Goal: Book appointment/travel/reservation

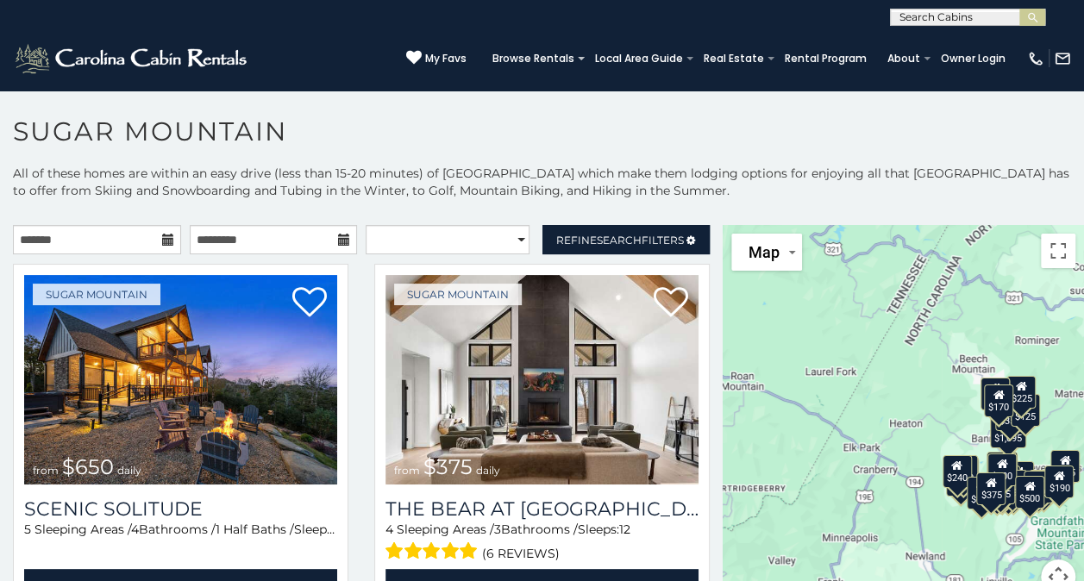
click at [167, 243] on icon at bounding box center [168, 240] width 12 height 12
click at [147, 239] on input "text" at bounding box center [97, 239] width 168 height 29
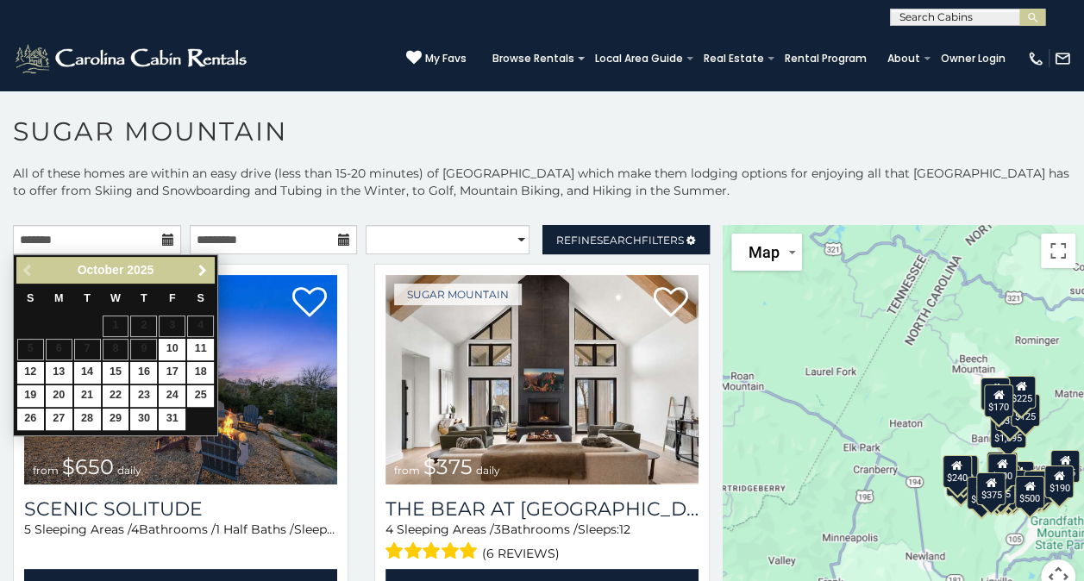
click at [200, 273] on span "Next" at bounding box center [203, 271] width 14 height 14
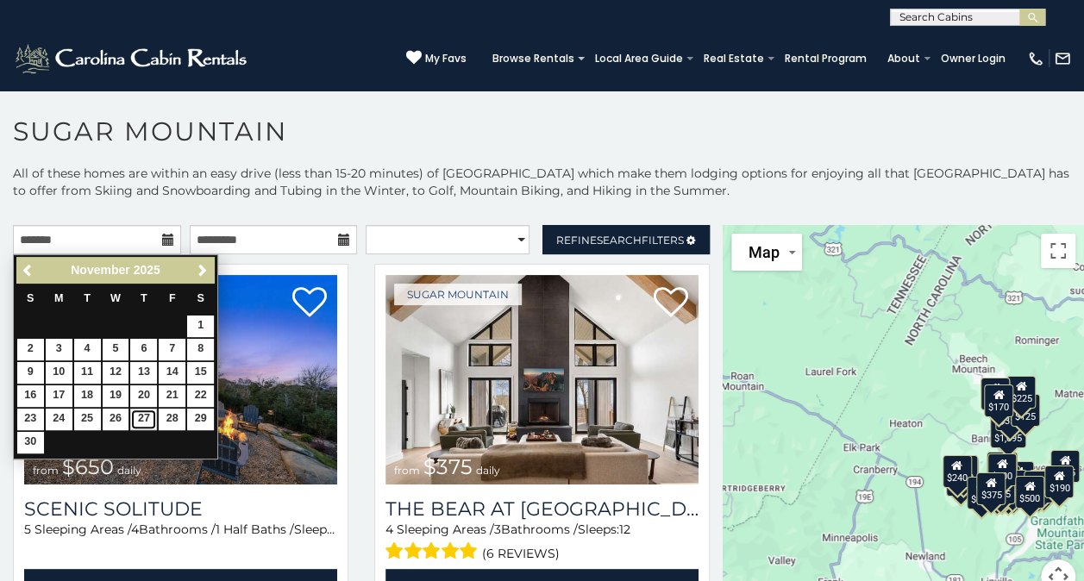
click at [146, 414] on link "27" at bounding box center [143, 420] width 27 height 22
type input "**********"
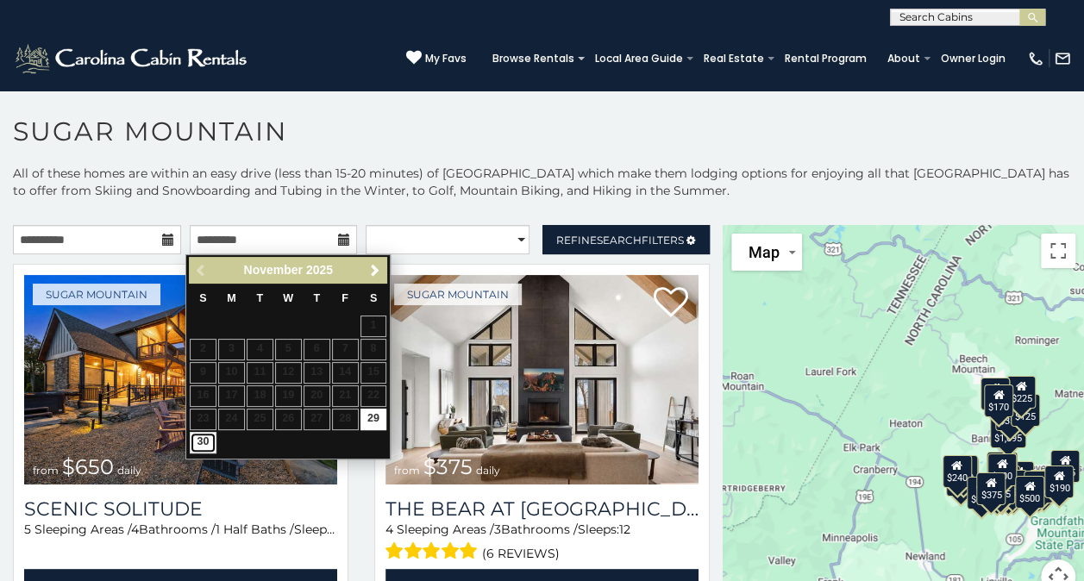
click at [200, 438] on link "30" at bounding box center [203, 443] width 27 height 22
type input "**********"
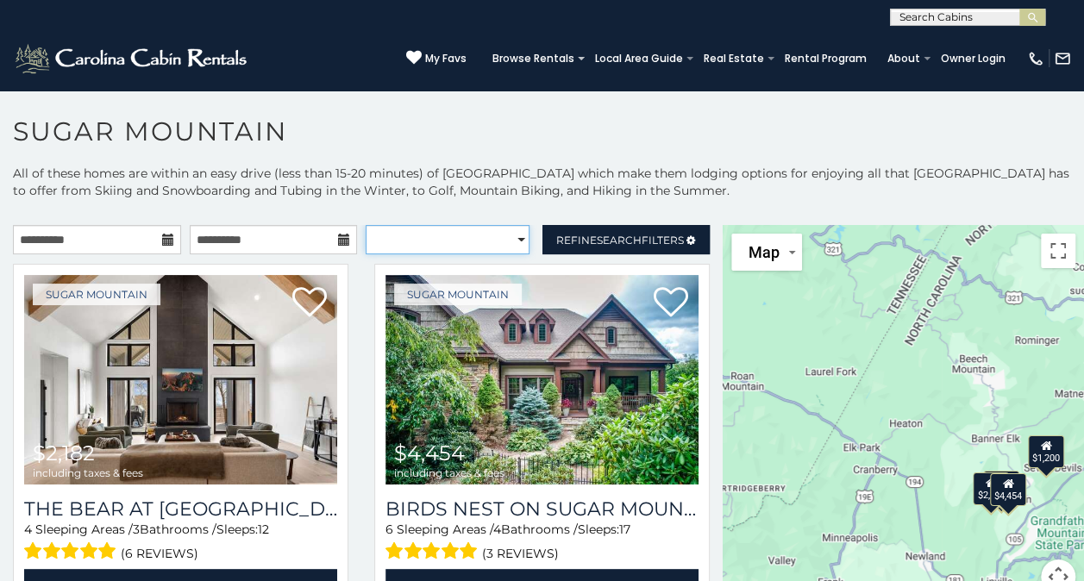
click at [504, 241] on select "**********" at bounding box center [448, 239] width 164 height 29
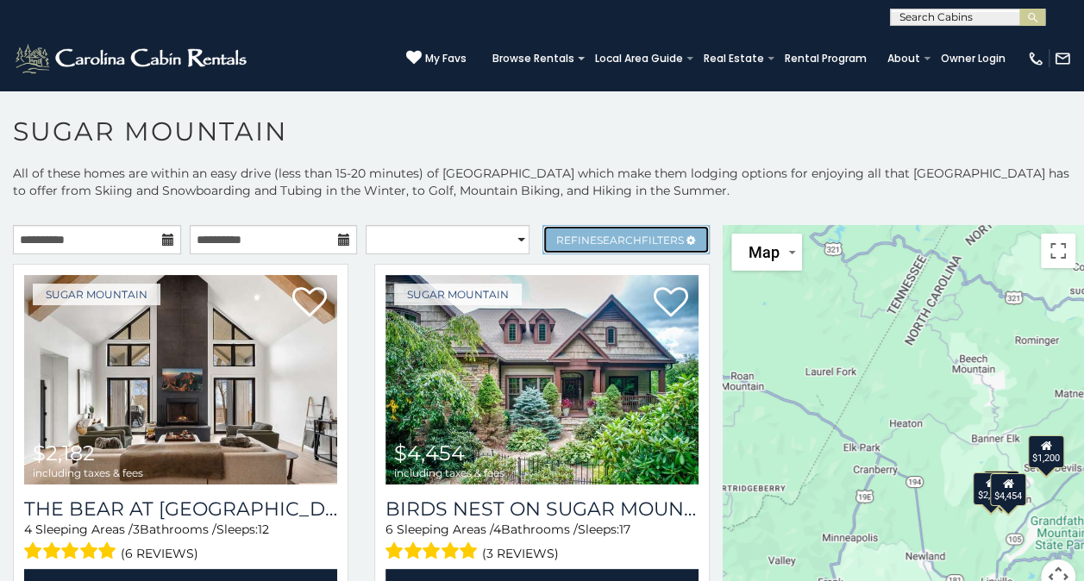
click at [672, 238] on link "Refine Search Filters" at bounding box center [626, 239] width 168 height 29
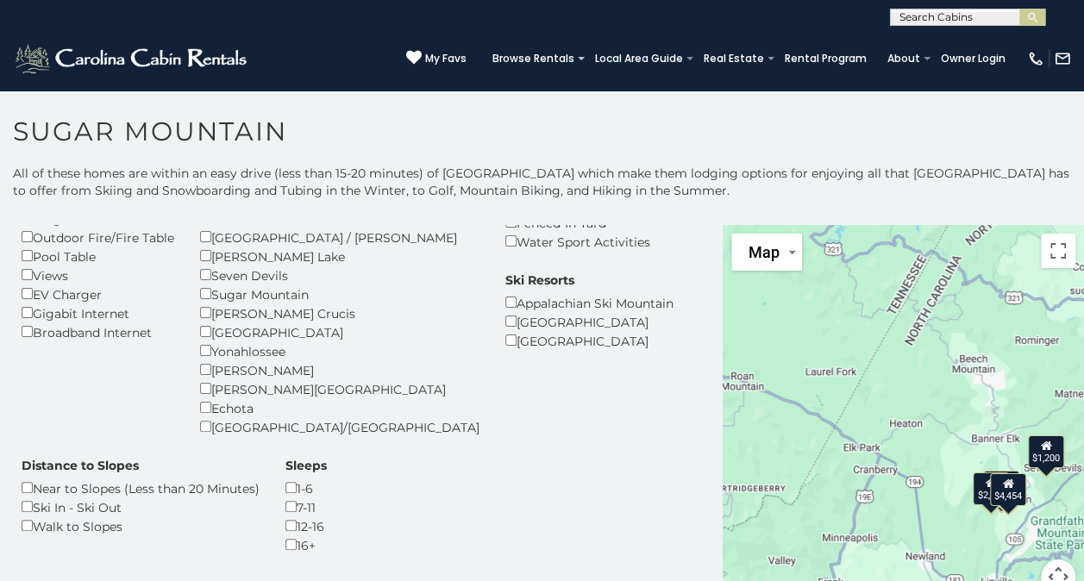
scroll to position [431, 0]
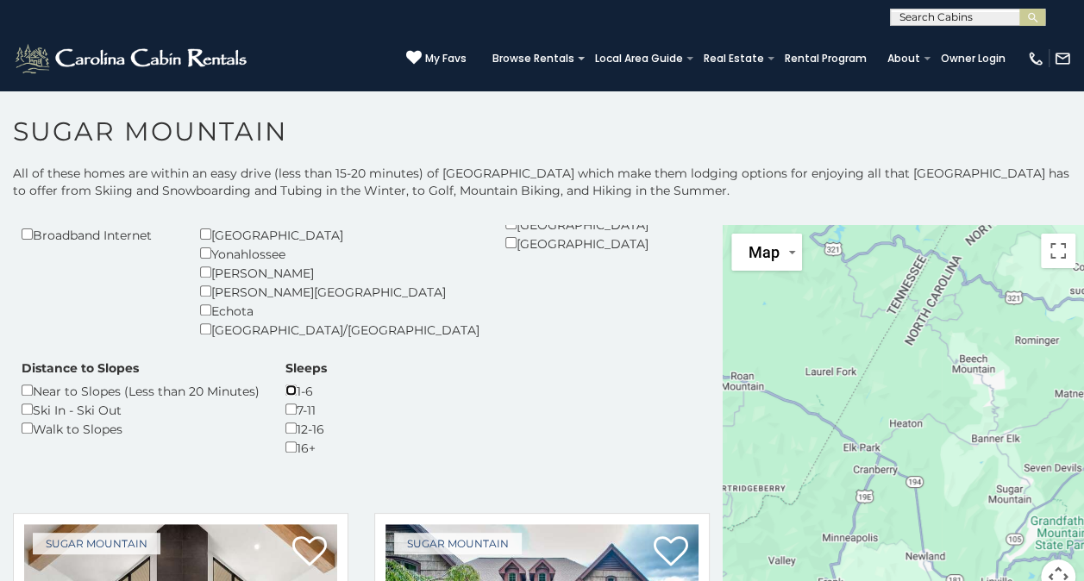
scroll to position [172, 0]
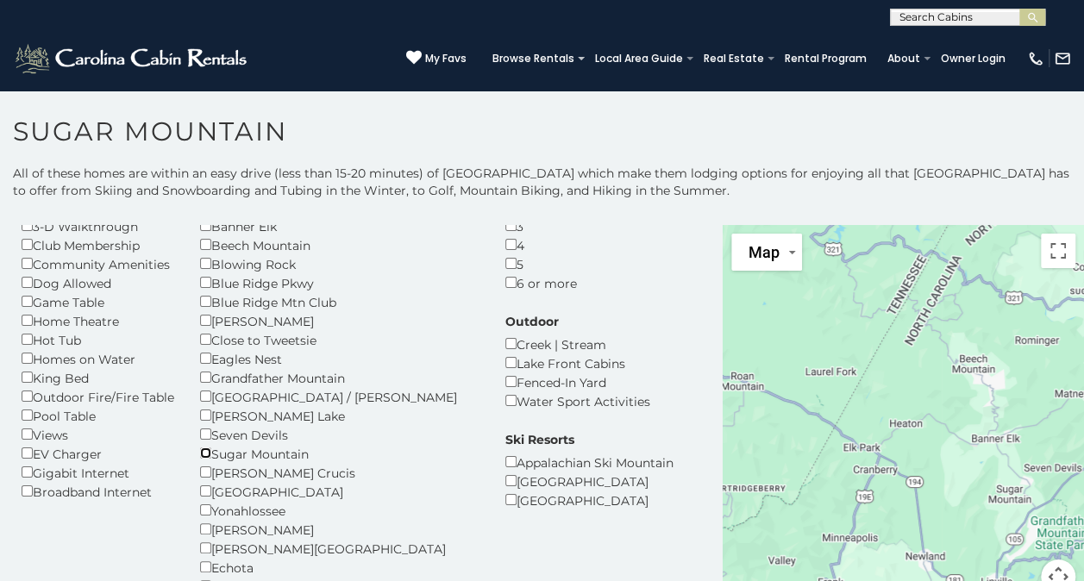
scroll to position [86, 0]
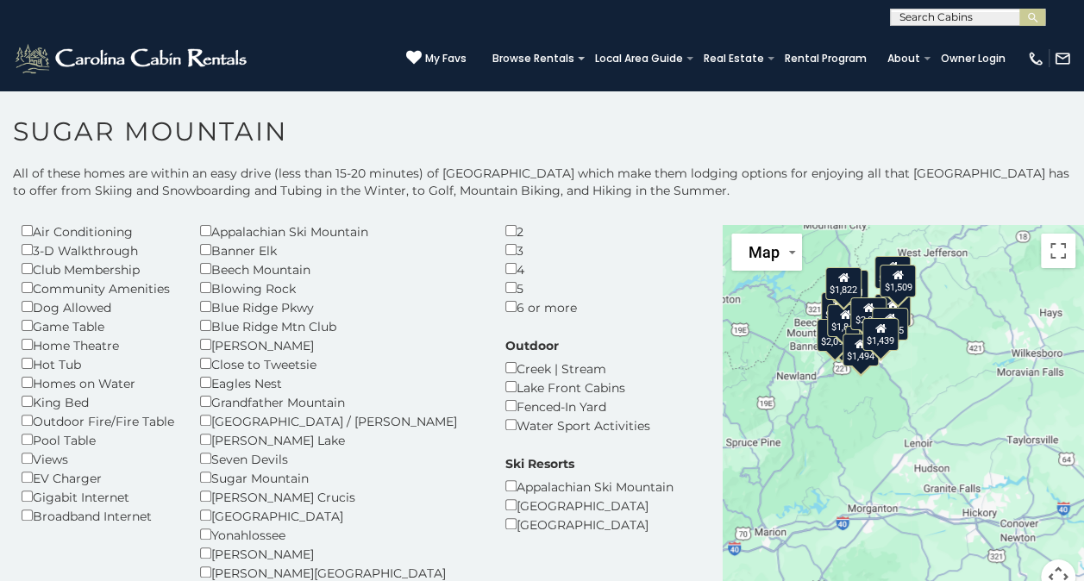
drag, startPoint x: 851, startPoint y: 416, endPoint x: 791, endPoint y: 348, distance: 90.4
click at [759, 329] on div "$1,535 $2,502 $1,550 $1,263 $2,064 $2,098 $1,790 $1,132 $1,581 $1,538 $1,597 $1…" at bounding box center [902, 420] width 361 height 390
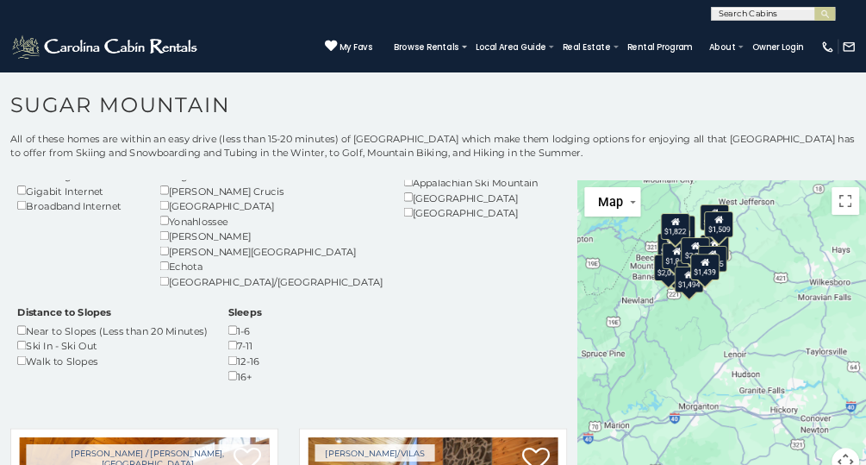
scroll to position [604, 0]
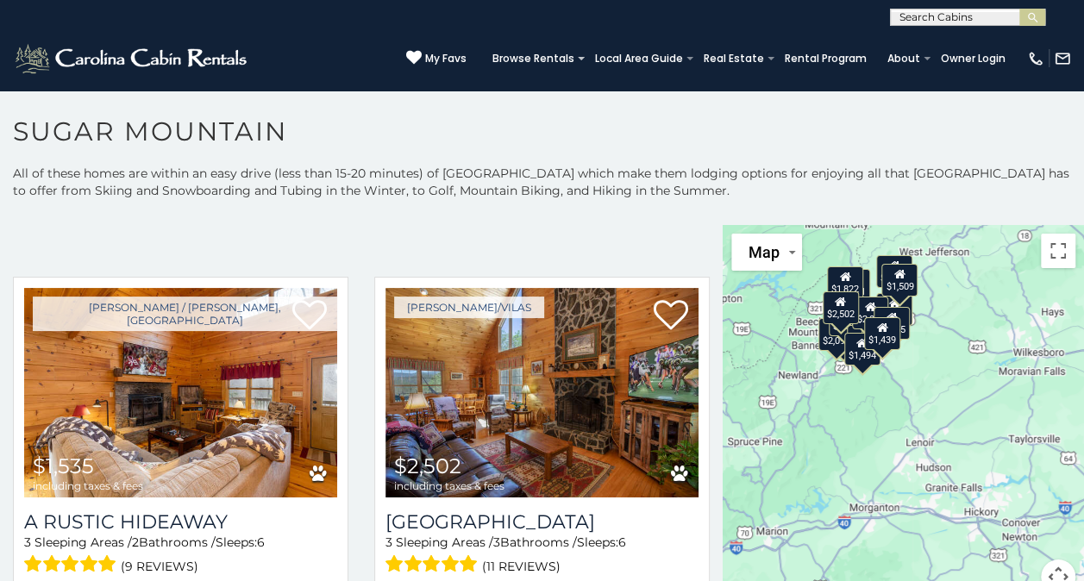
click at [922, 490] on div "$1,535 $2,502 $1,550 $1,263 $2,064 $2,098 $1,790 $1,132 $1,581 $1,538 $1,597 $1…" at bounding box center [902, 420] width 361 height 390
click at [777, 252] on button "Map" at bounding box center [766, 252] width 71 height 37
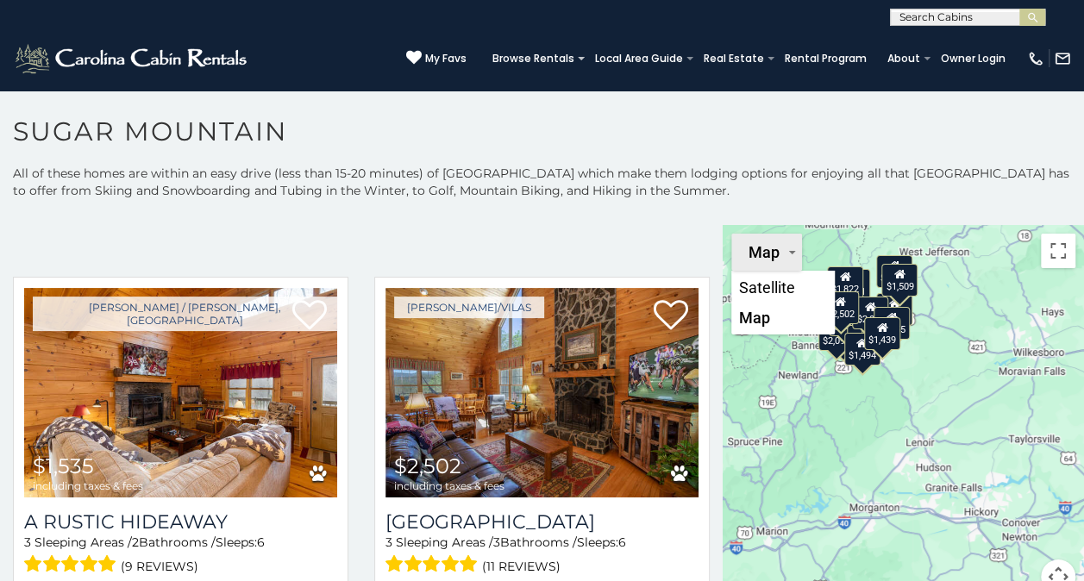
click at [777, 252] on button "Map" at bounding box center [766, 252] width 71 height 37
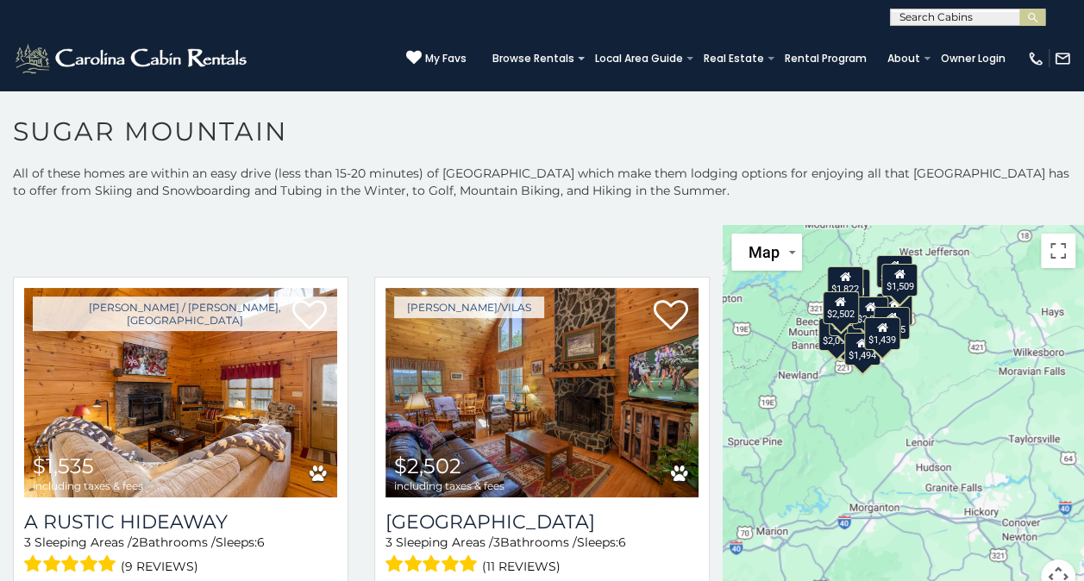
click at [902, 416] on div "$1,535 $2,502 $1,550 $1,263 $2,064 $2,098 $1,790 $1,132 $1,581 $1,538 $1,597 $1…" at bounding box center [902, 420] width 361 height 390
click at [902, 410] on div "$1,535 $2,502 $1,550 $1,263 $2,064 $2,098 $1,790 $1,132 $1,581 $1,538 $1,597 $1…" at bounding box center [902, 420] width 361 height 390
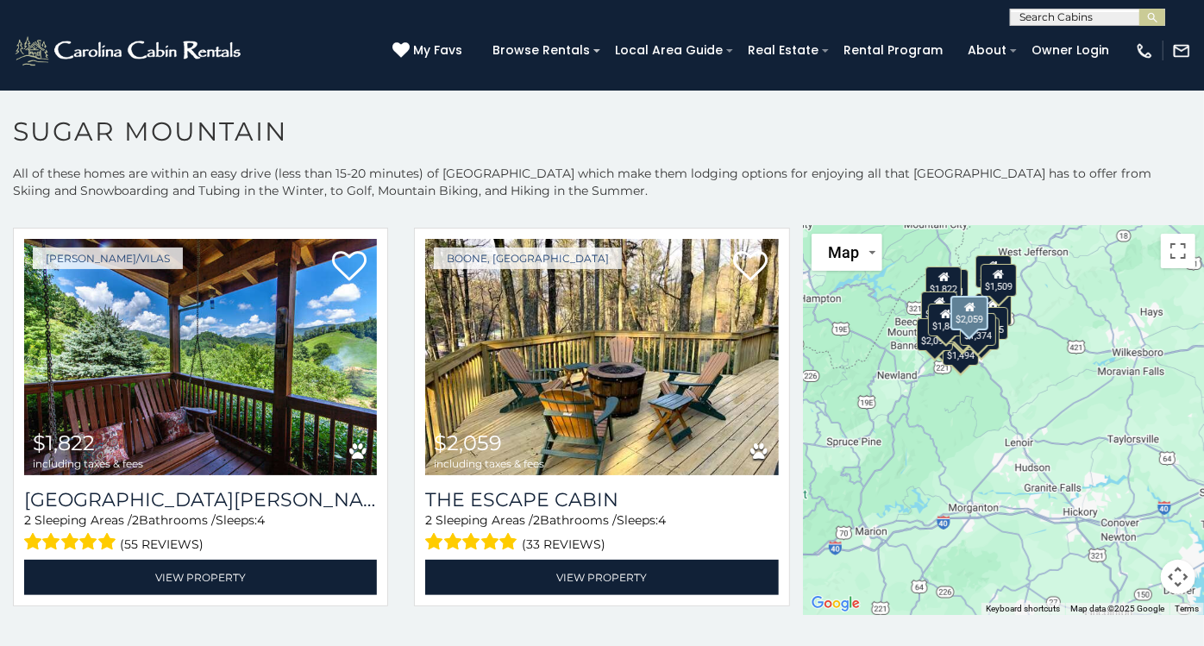
scroll to position [4505, 0]
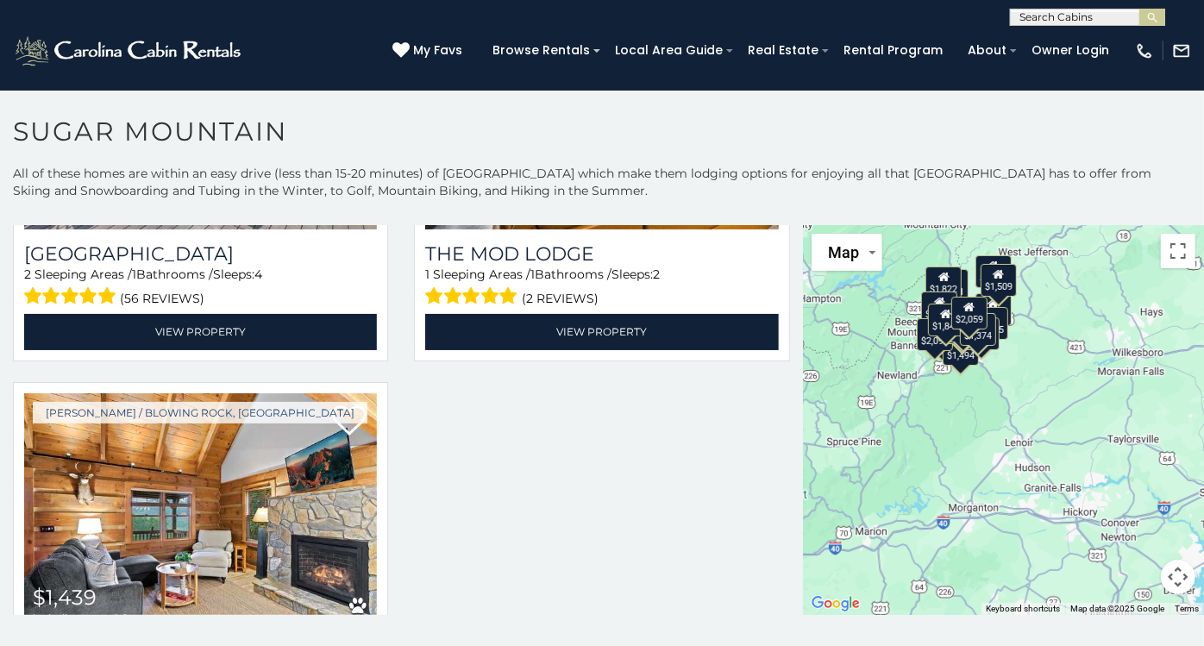
click at [977, 315] on div "$2,059" at bounding box center [969, 313] width 36 height 33
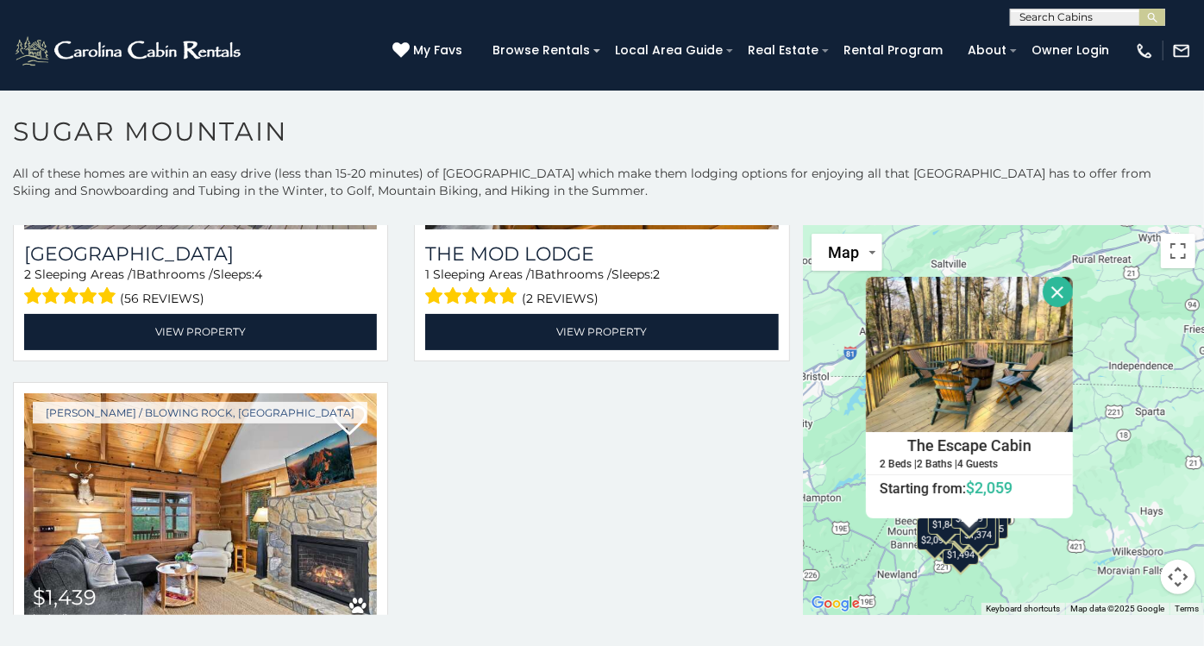
click at [1083, 391] on div "$1,535 $2,502 $1,550 $1,263 $2,064 $2,098 $1,790 $1,132 $1,581 $1,538 $1,597 $1…" at bounding box center [1003, 420] width 401 height 390
click at [819, 398] on div "$1,535 $2,502 $1,550 $1,263 $2,064 $2,098 $1,790 $1,132 $1,581 $1,538 $1,597 $1…" at bounding box center [1003, 420] width 401 height 390
click at [1061, 287] on button "Close" at bounding box center [1057, 292] width 30 height 30
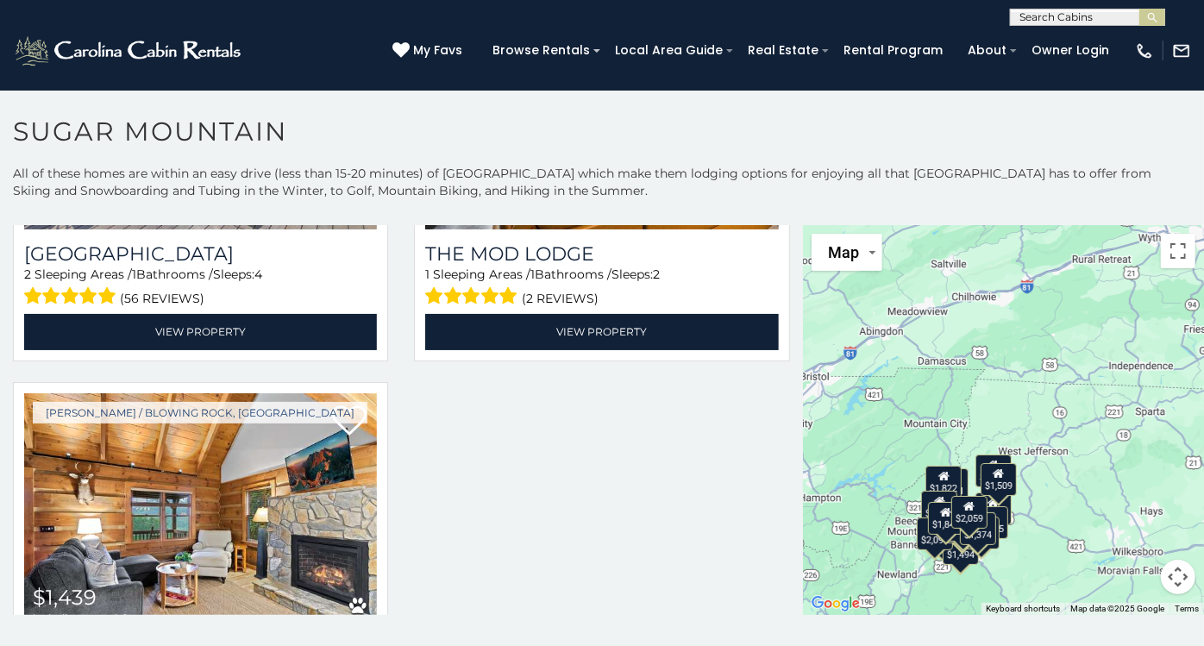
click at [1083, 573] on button "Map camera controls" at bounding box center [1177, 577] width 34 height 34
click at [1083, 485] on button "Zoom in" at bounding box center [1134, 490] width 34 height 34
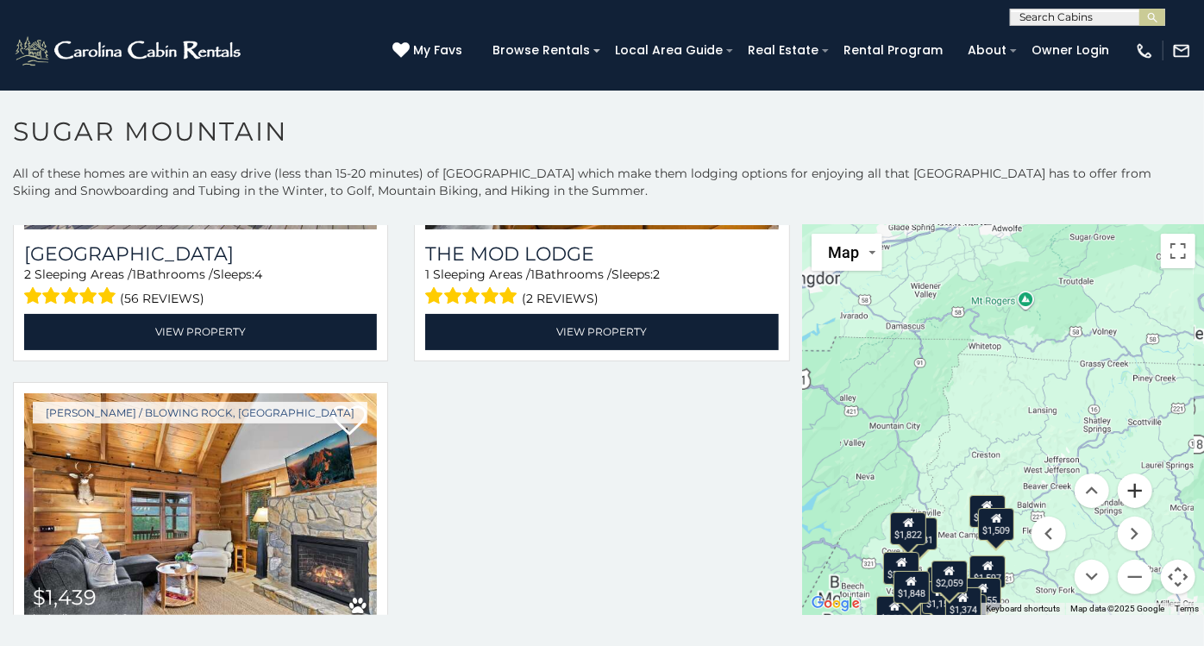
click at [1083, 485] on button "Zoom in" at bounding box center [1134, 490] width 34 height 34
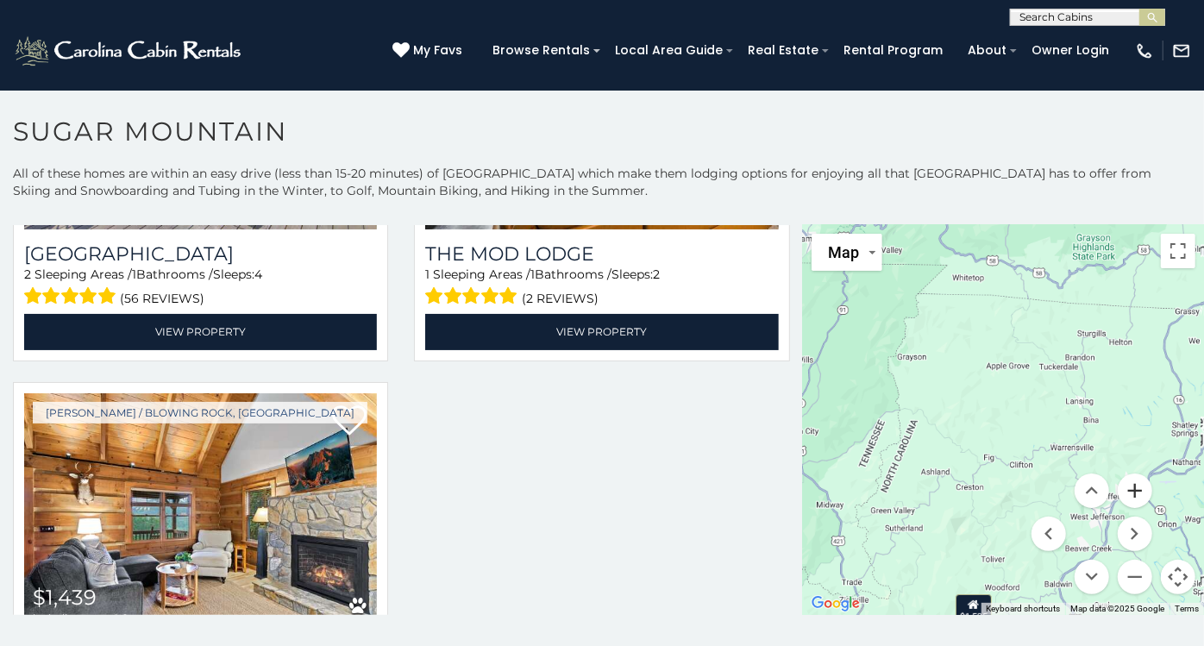
click at [1083, 485] on button "Zoom in" at bounding box center [1134, 490] width 34 height 34
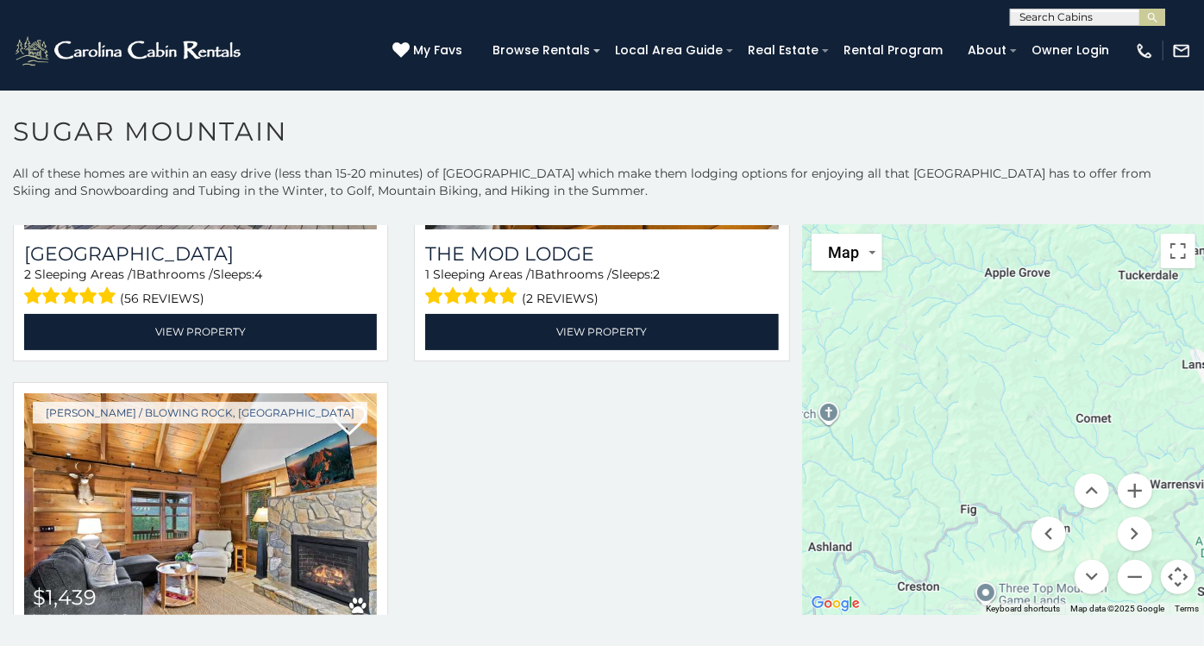
drag, startPoint x: 1020, startPoint y: 441, endPoint x: 1037, endPoint y: 278, distance: 163.9
click at [1032, 291] on div "$1,535 $2,502 $1,550 $1,263 $2,064 $2,098 $1,790 $1,132 $1,581 $1,538 $1,597 $1…" at bounding box center [1003, 420] width 401 height 390
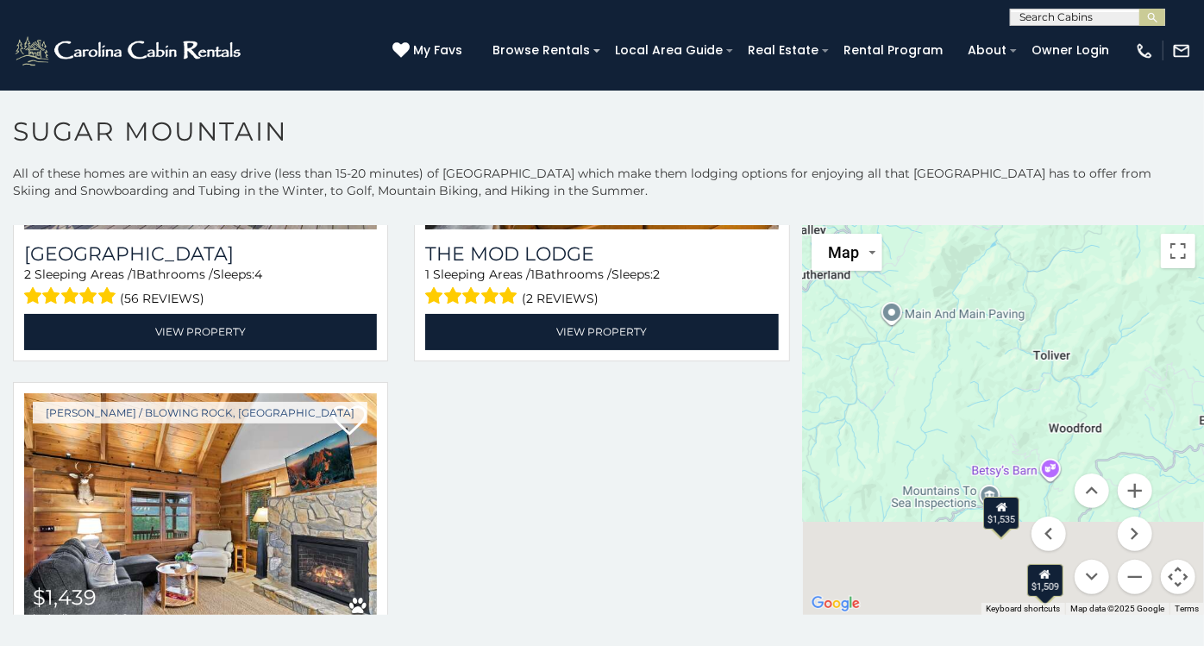
drag, startPoint x: 990, startPoint y: 412, endPoint x: 1062, endPoint y: 246, distance: 181.5
click at [1061, 254] on div "$1,535 $2,502 $1,550 $1,263 $2,064 $2,098 $1,790 $1,132 $1,581 $1,538 $1,597 $1…" at bounding box center [1003, 420] width 401 height 390
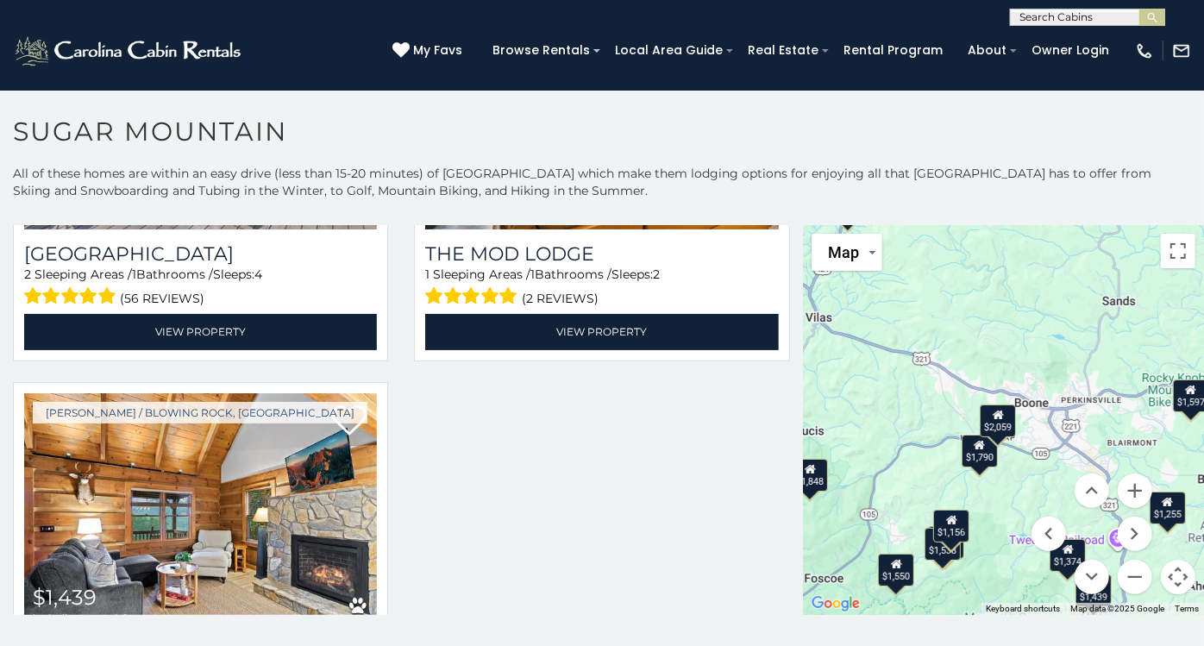
drag, startPoint x: 966, startPoint y: 366, endPoint x: 929, endPoint y: 310, distance: 67.9
click at [929, 310] on div "$1,535 $2,502 $1,550 $1,263 $2,064 $2,098 $1,790 $1,132 $1,581 $1,538 $1,597 $1…" at bounding box center [1003, 420] width 401 height 390
